Goal: Check status: Check status

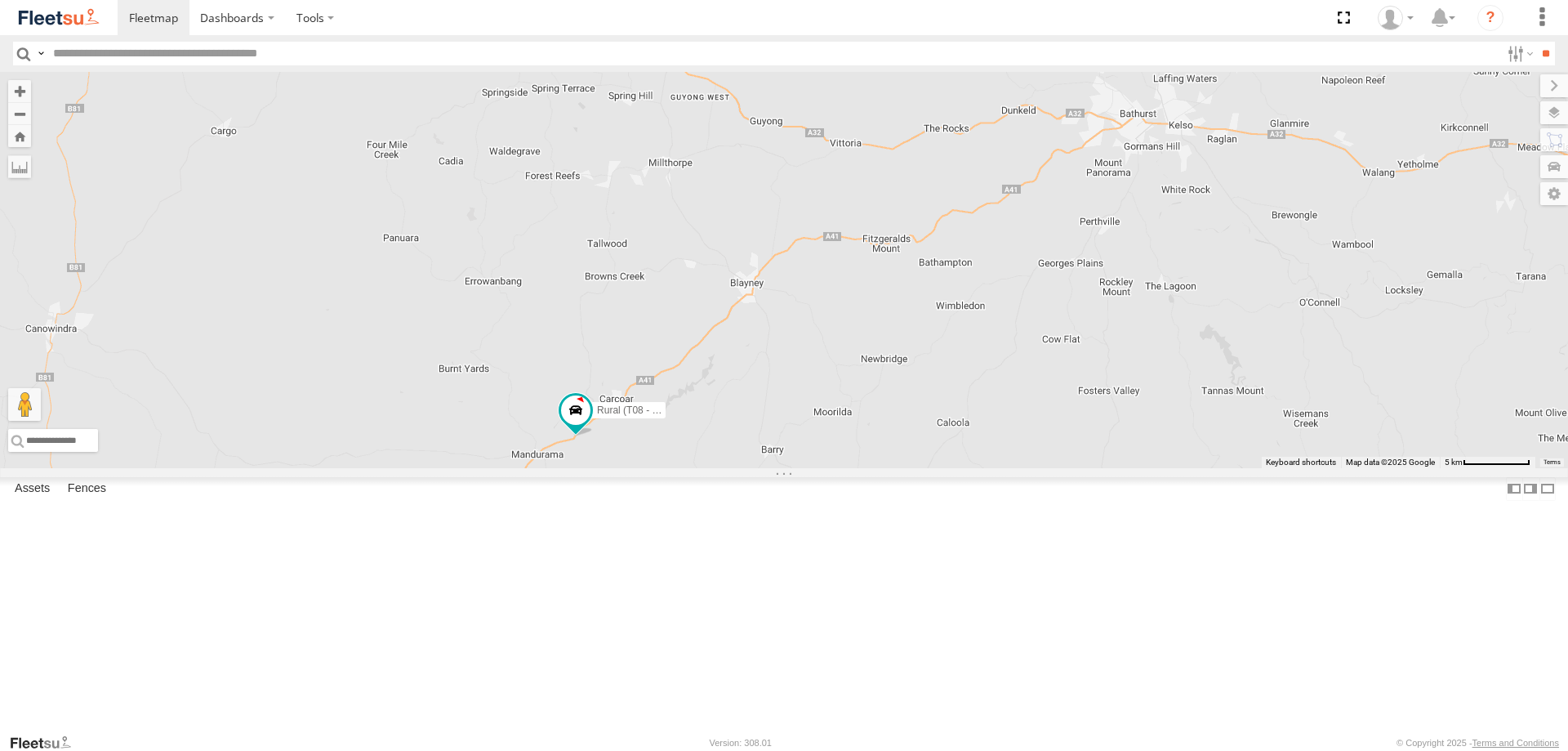
drag, startPoint x: 1266, startPoint y: 233, endPoint x: 857, endPoint y: 617, distance: 561.0
click at [857, 468] on div "Rural (T08 - [PERSON_NAME])" at bounding box center [784, 270] width 1568 height 397
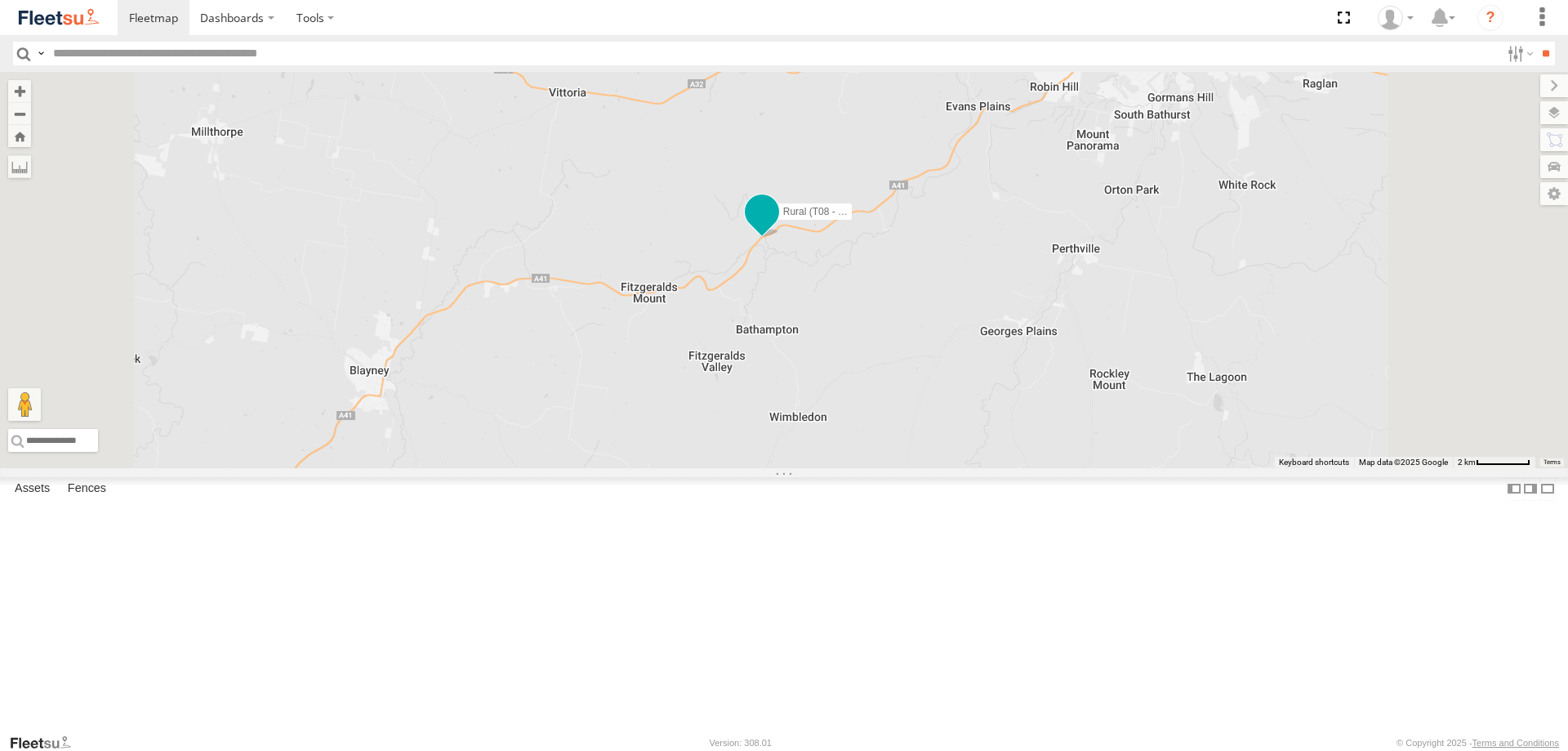
click at [777, 226] on span at bounding box center [762, 211] width 29 height 29
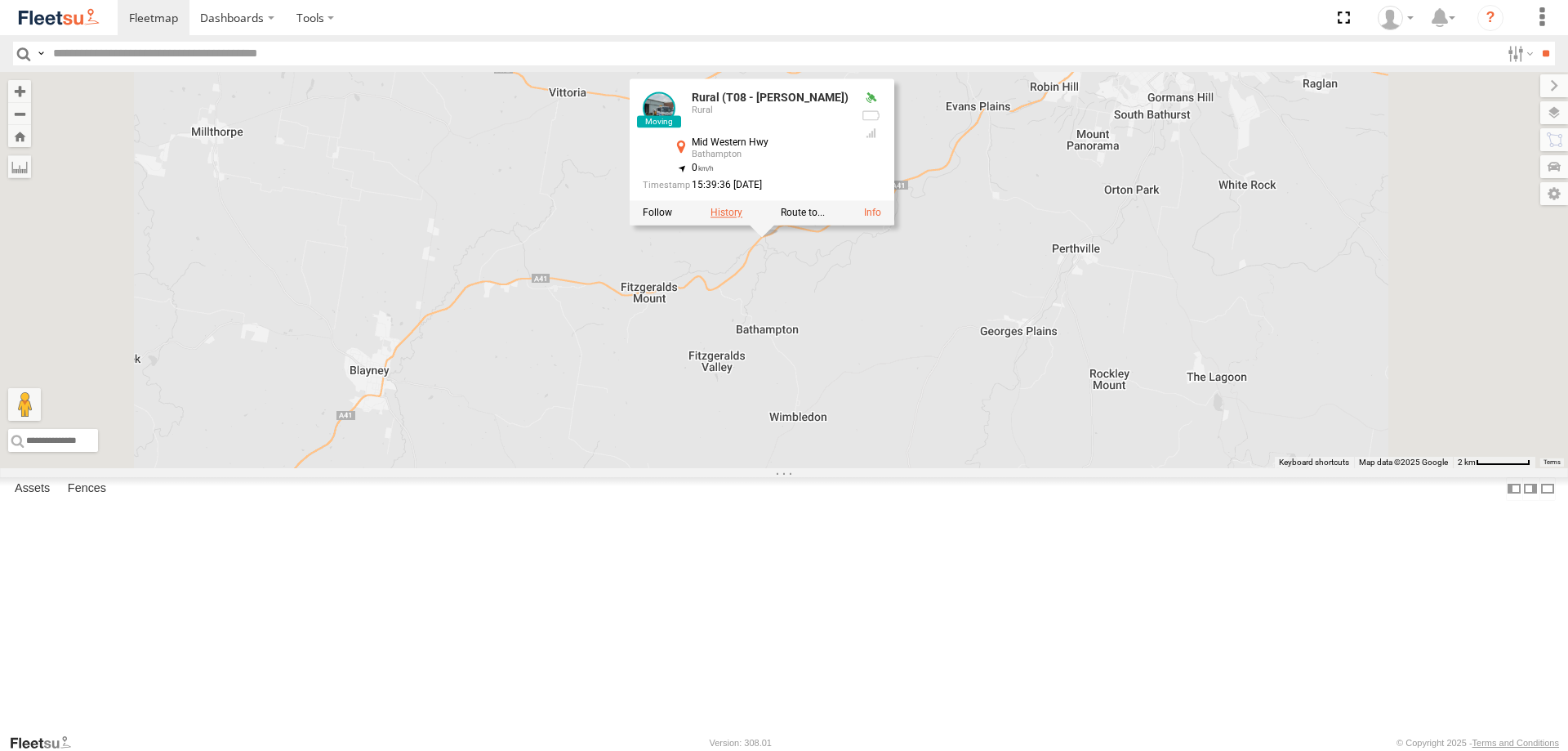
click at [743, 219] on label at bounding box center [726, 213] width 32 height 11
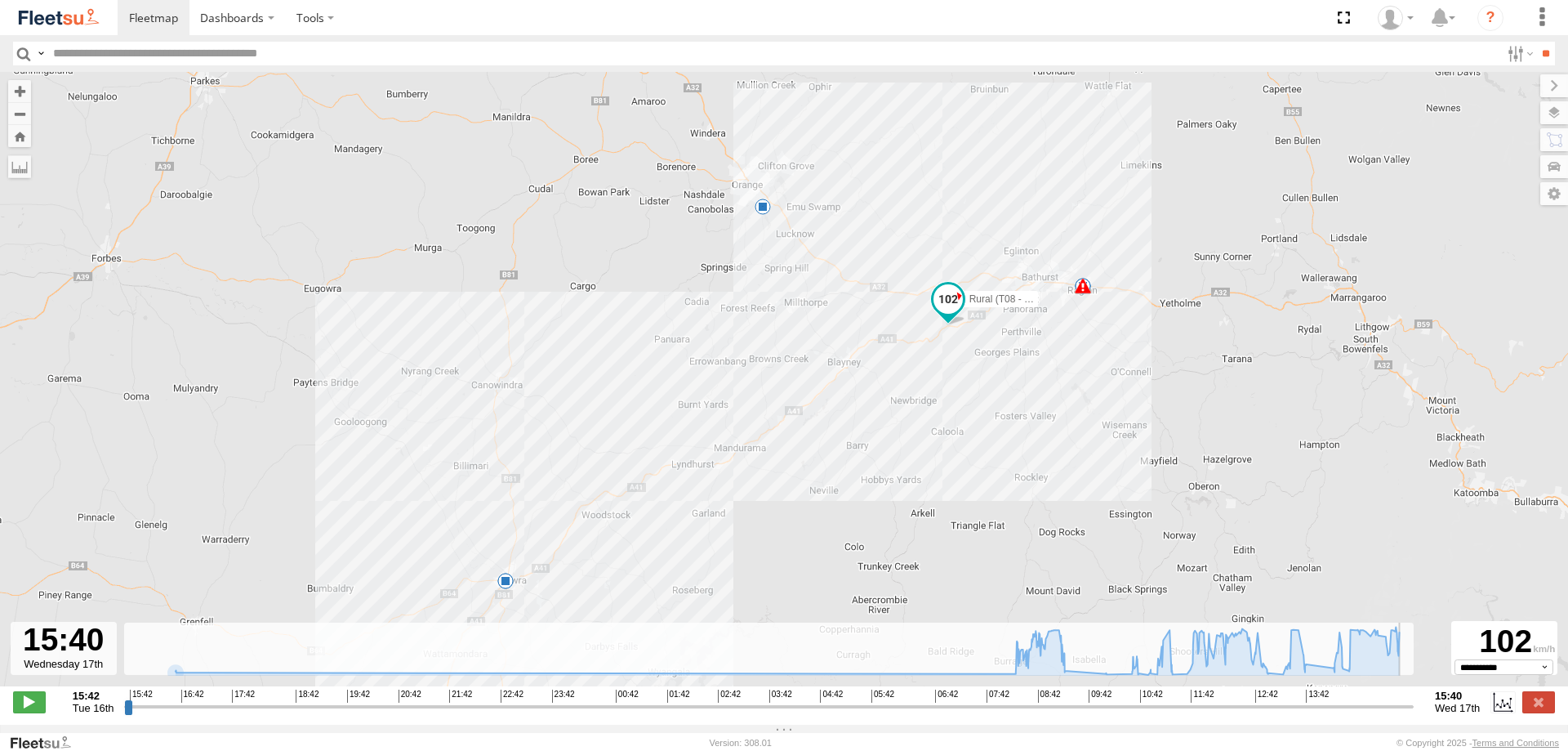
drag, startPoint x: 126, startPoint y: 718, endPoint x: 1432, endPoint y: 680, distance: 1306.6
type input "**********"
click at [1414, 699] on input "range" at bounding box center [768, 706] width 1290 height 16
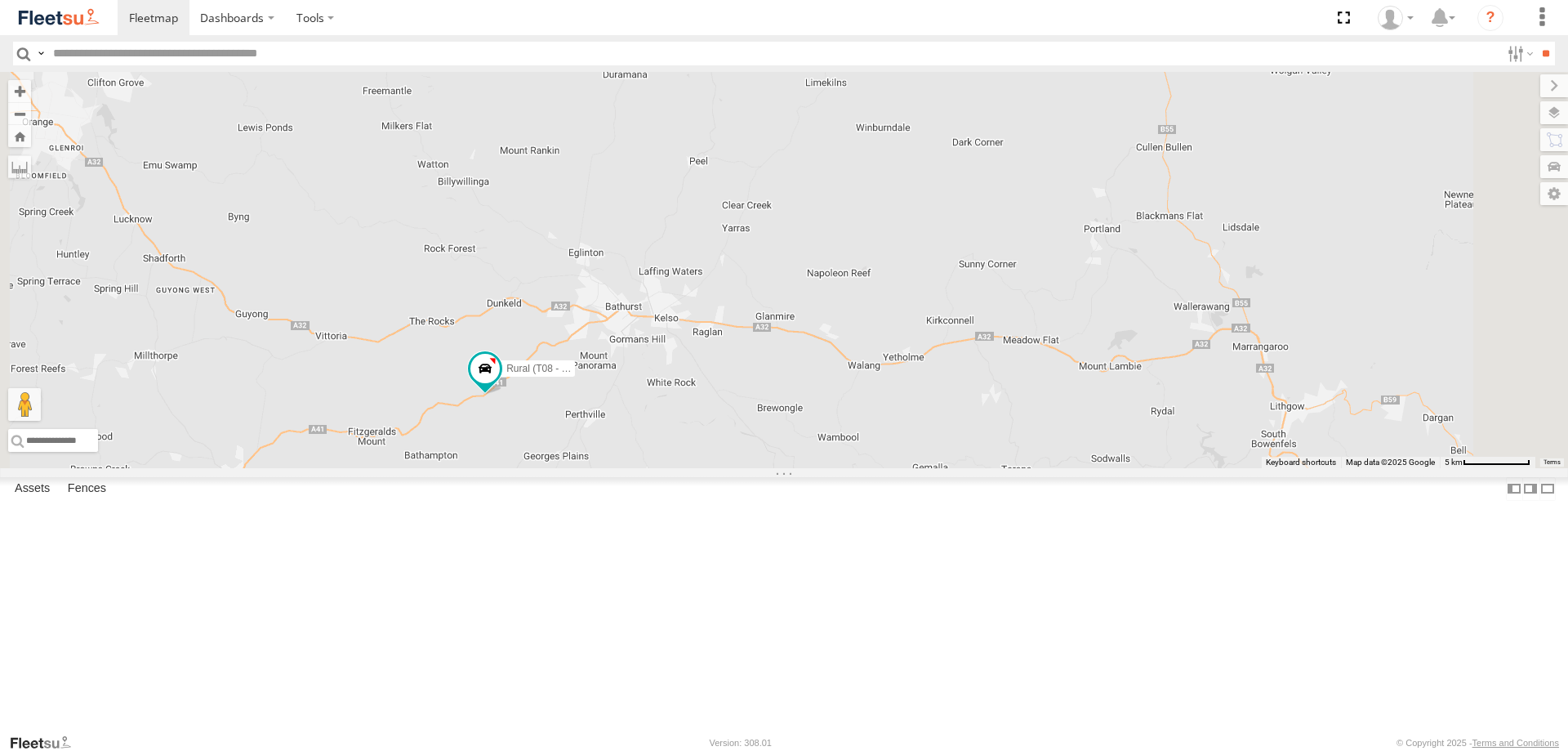
drag, startPoint x: 832, startPoint y: 237, endPoint x: 804, endPoint y: 458, distance: 222.8
click at [802, 465] on div "Rural (T08 - [PERSON_NAME]) Revesby (T07 - [PERSON_NAME]) SPARE (T04)" at bounding box center [784, 270] width 1568 height 397
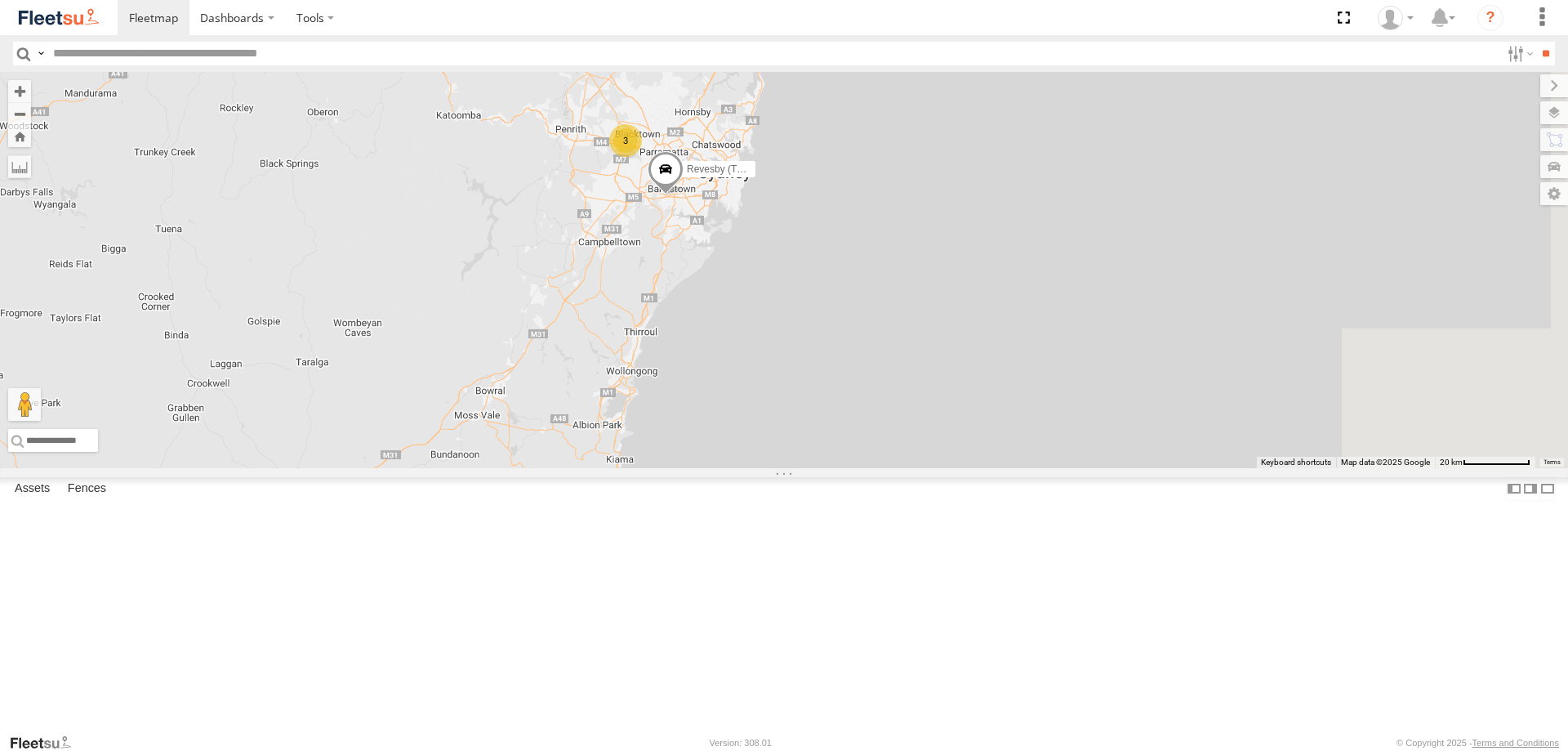
drag, startPoint x: 1478, startPoint y: 483, endPoint x: 782, endPoint y: 132, distance: 779.5
click at [782, 132] on div "Rural (T08 - [PERSON_NAME]) 3 Revesby (T07 - [PERSON_NAME])" at bounding box center [784, 270] width 1568 height 397
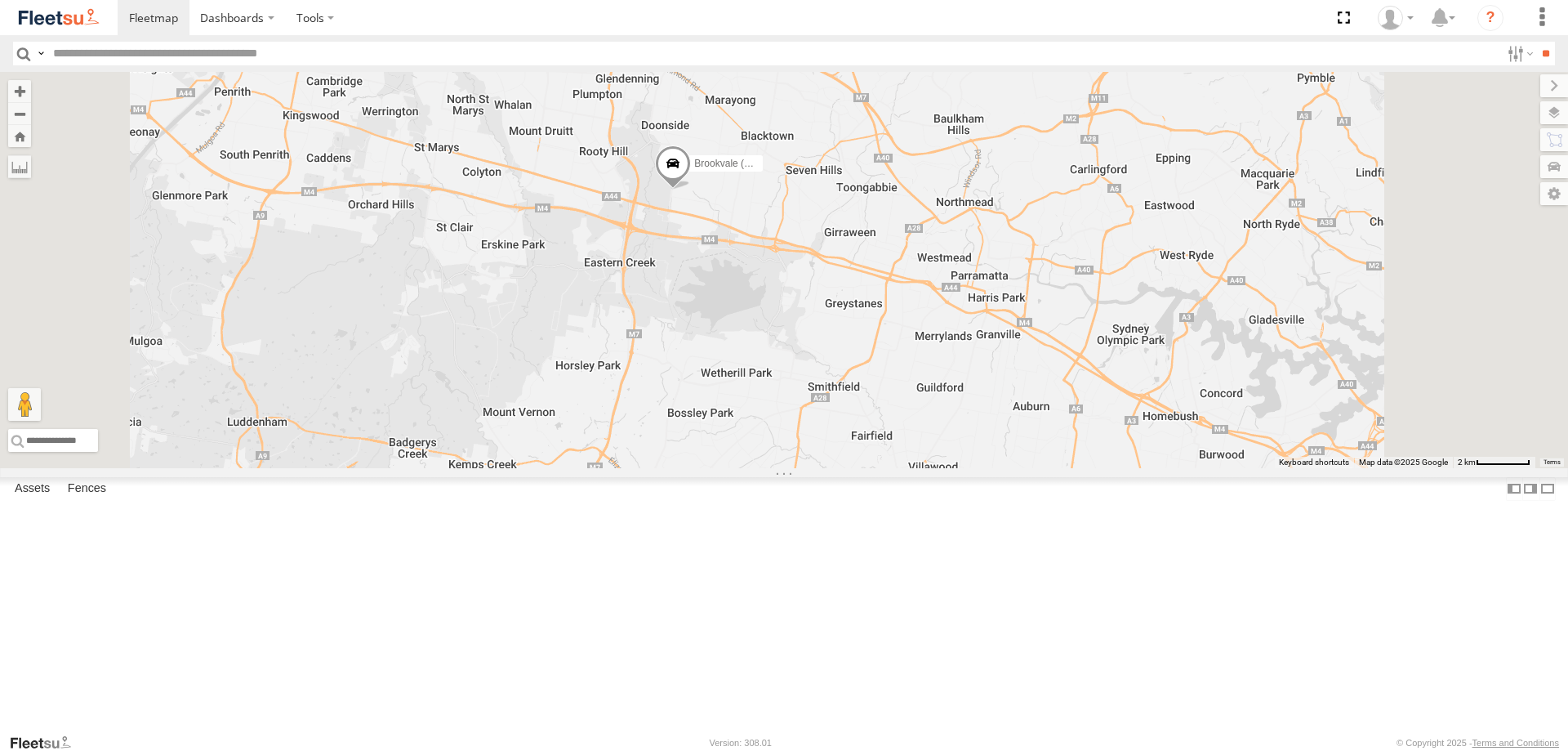
drag, startPoint x: 890, startPoint y: 174, endPoint x: 878, endPoint y: 355, distance: 181.4
click at [877, 378] on div "Rural (T08 - [PERSON_NAME]) Revesby (T07 - [PERSON_NAME]) SPARE (T04) Brookvale…" at bounding box center [784, 270] width 1568 height 397
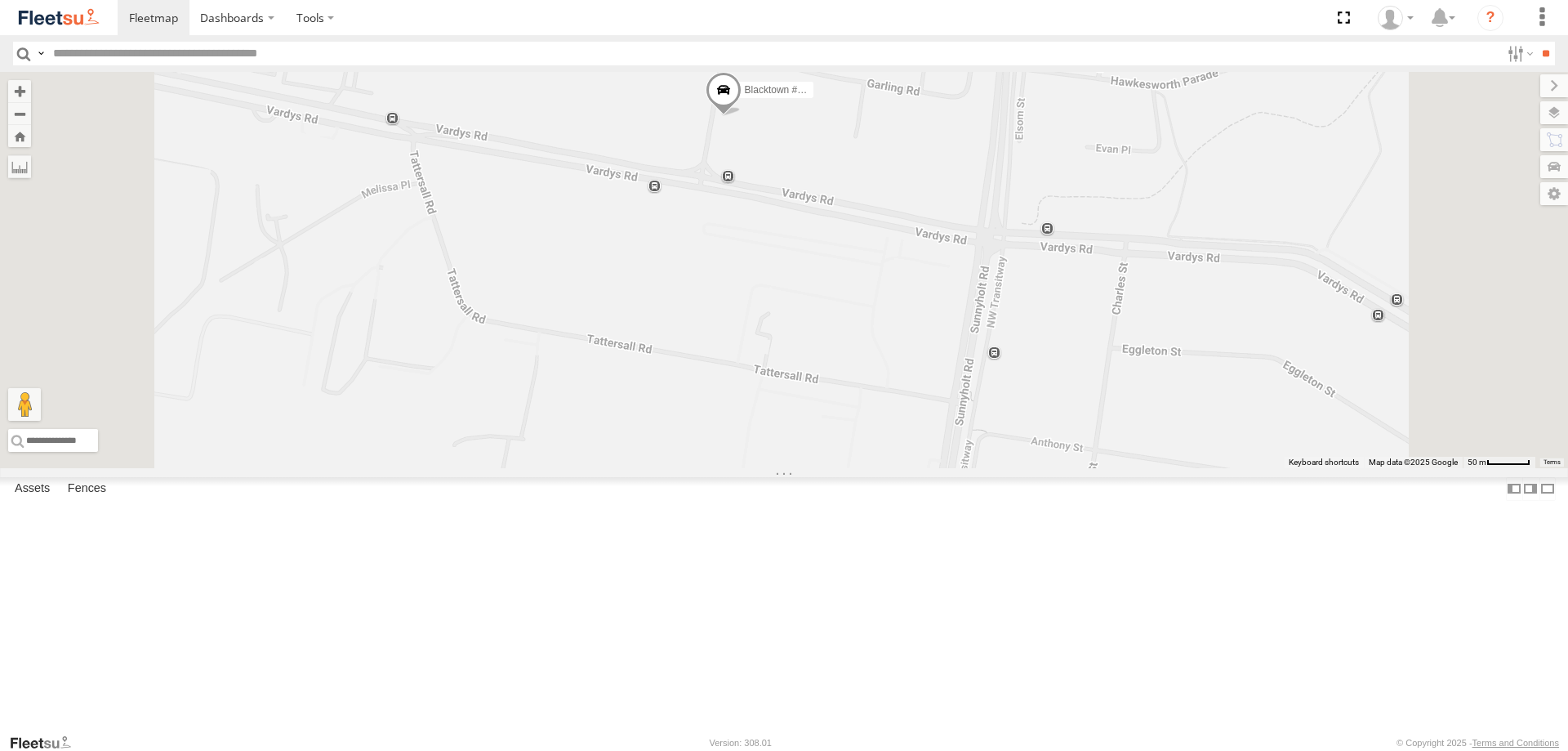
drag, startPoint x: 937, startPoint y: 165, endPoint x: 943, endPoint y: 297, distance: 132.1
click at [943, 297] on div "Rural (T08 - [PERSON_NAME]) Revesby (T07 - [PERSON_NAME]) SPARE (T04) [GEOGRAPH…" at bounding box center [784, 270] width 1568 height 397
click at [737, 123] on span at bounding box center [718, 101] width 36 height 44
click at [692, 105] on label at bounding box center [676, 98] width 32 height 11
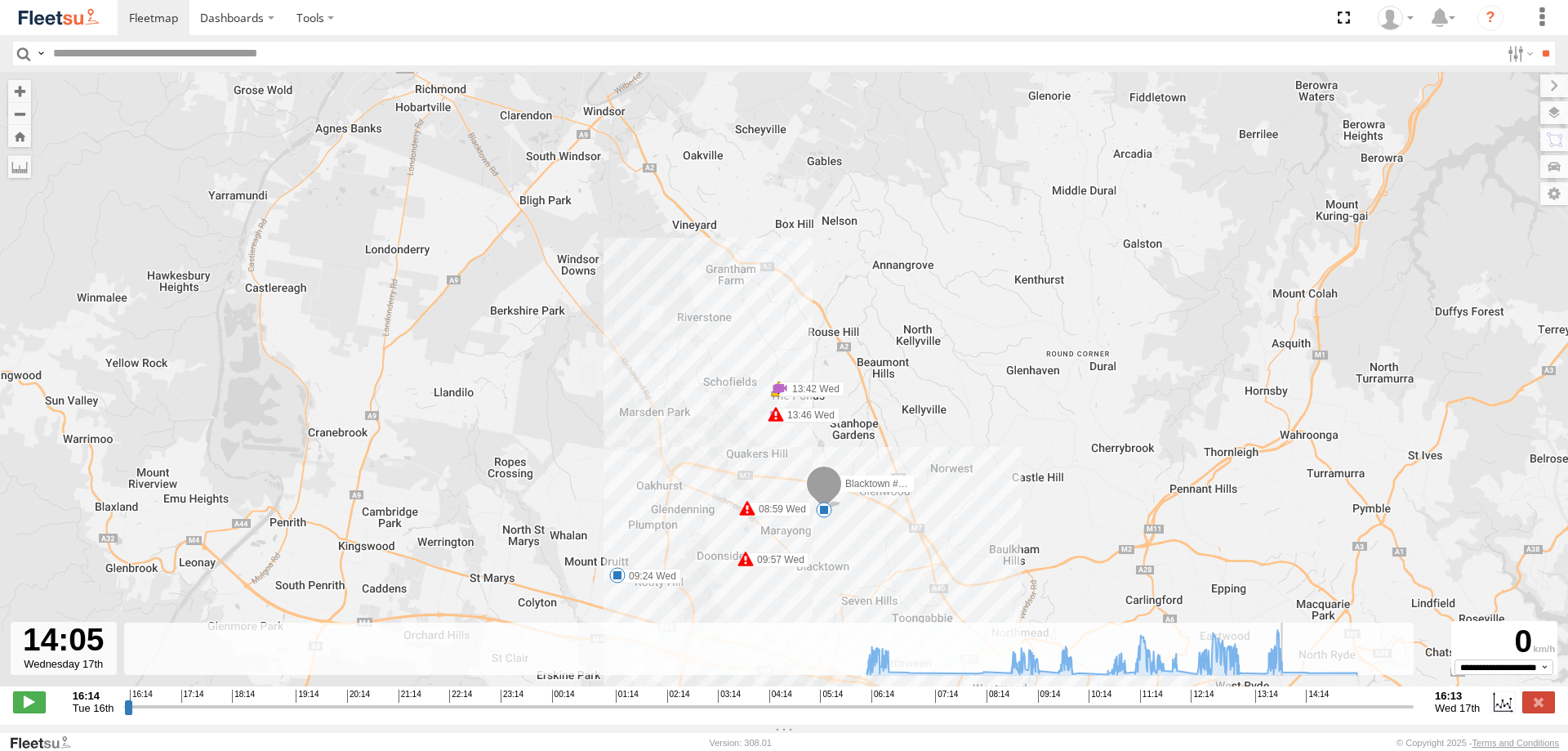
drag, startPoint x: 126, startPoint y: 714, endPoint x: 1294, endPoint y: 701, distance: 1168.1
type input "**********"
click at [1294, 701] on input "range" at bounding box center [768, 706] width 1290 height 16
